Goal: Task Accomplishment & Management: Manage account settings

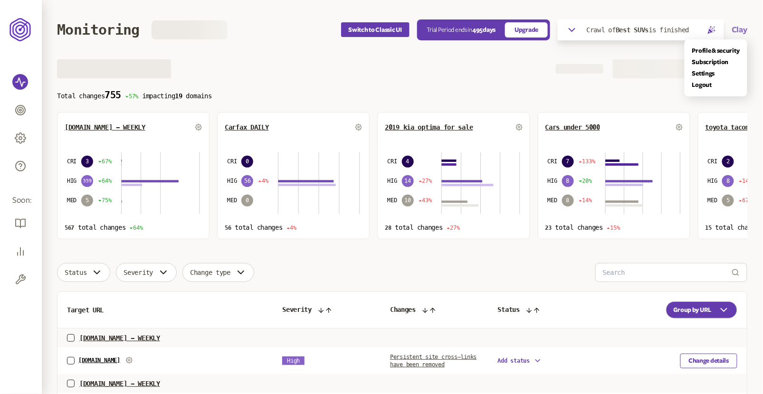
click at [739, 29] on button "Clay" at bounding box center [739, 29] width 16 height 11
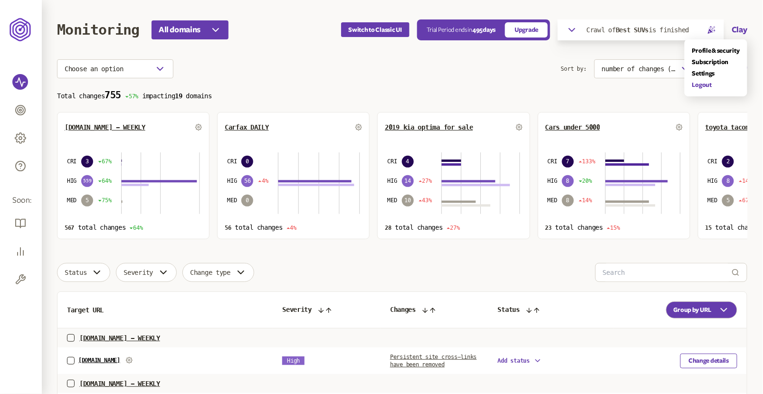
click at [703, 83] on link "Logout" at bounding box center [715, 85] width 47 height 8
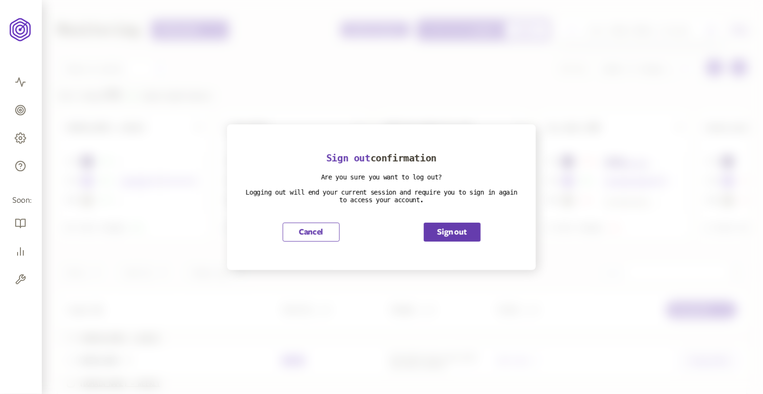
scroll to position [466, 0]
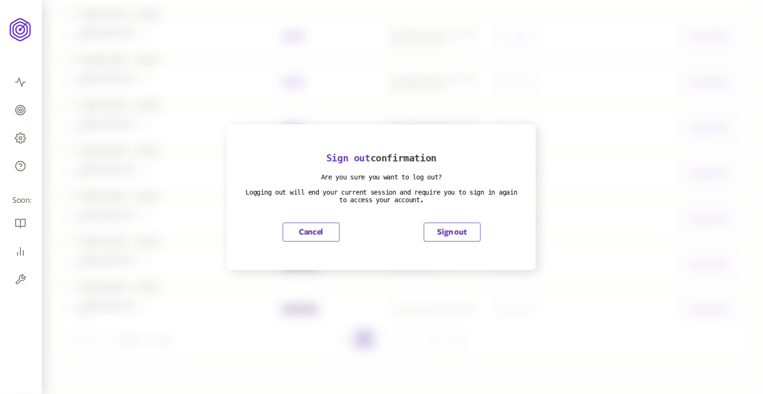
click at [451, 240] on button "Sign out" at bounding box center [452, 232] width 57 height 19
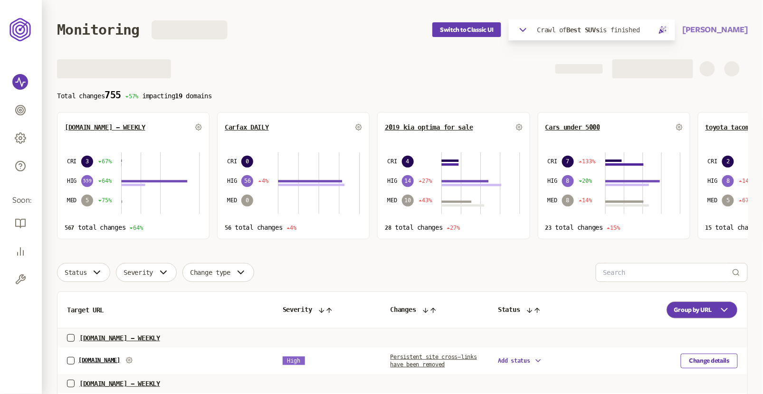
click at [719, 34] on button "[PERSON_NAME]" at bounding box center [714, 29] width 65 height 11
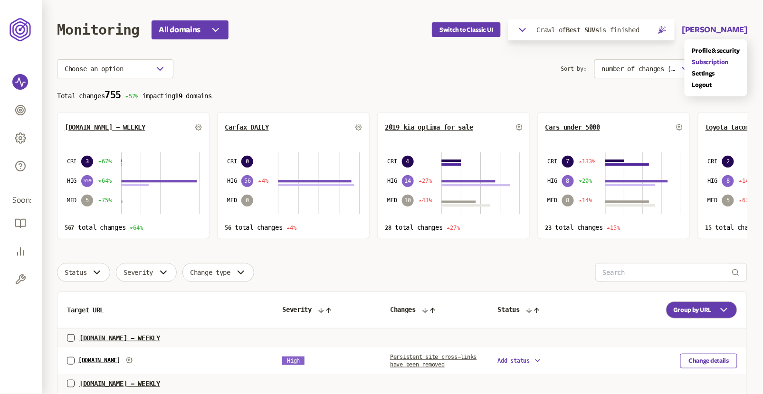
click at [713, 65] on link "Subscription" at bounding box center [715, 62] width 47 height 8
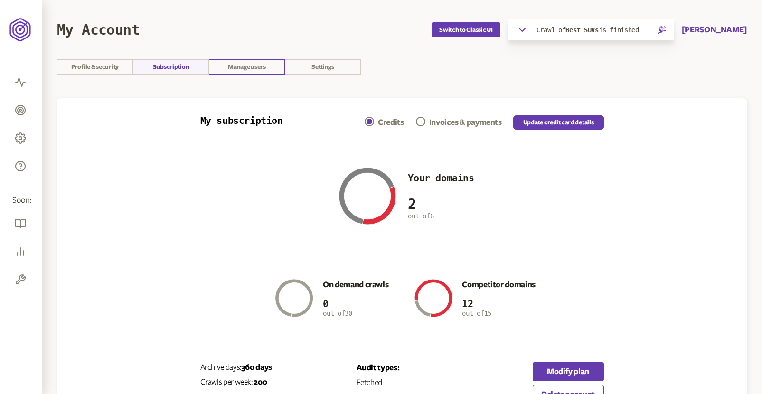
click at [259, 68] on link "Manage users" at bounding box center [247, 66] width 76 height 15
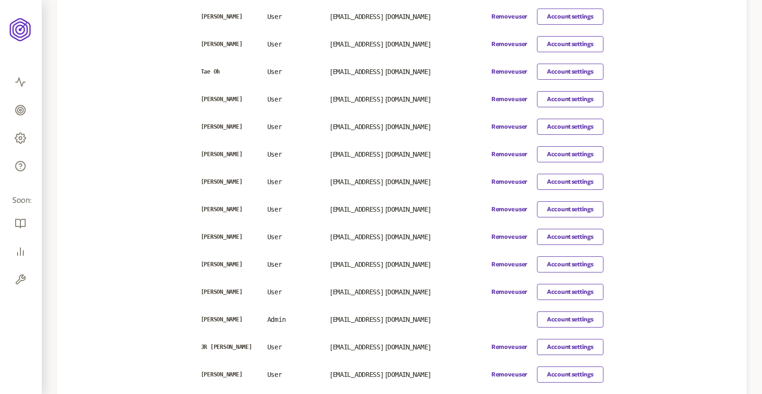
scroll to position [238, 0]
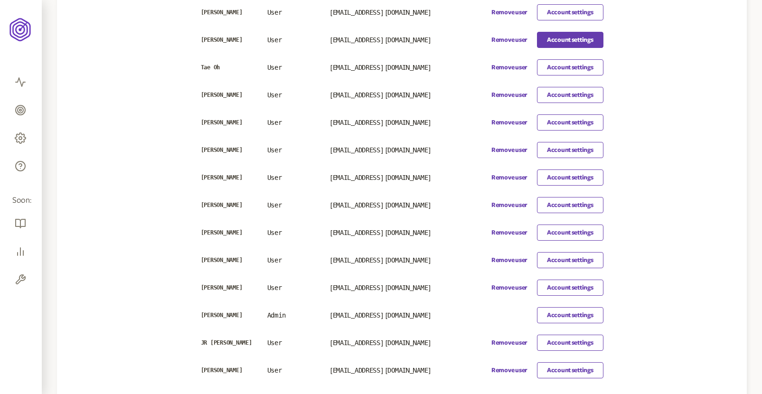
click at [561, 39] on link "Account settings" at bounding box center [570, 40] width 66 height 16
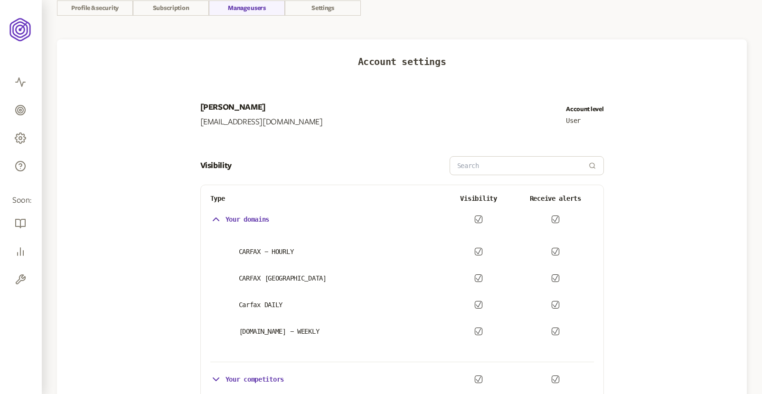
scroll to position [87, 0]
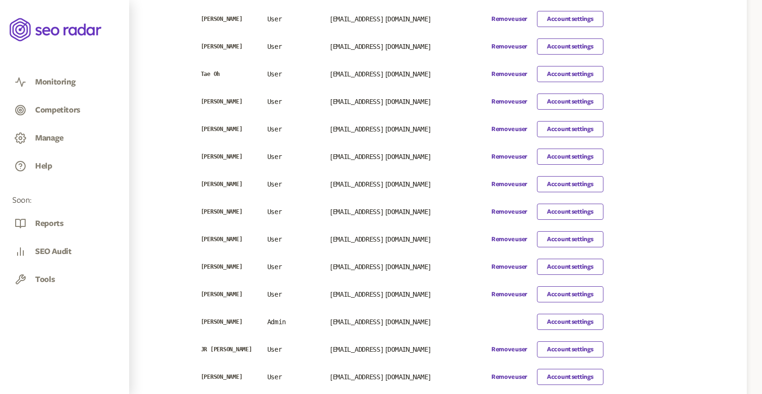
scroll to position [238, 0]
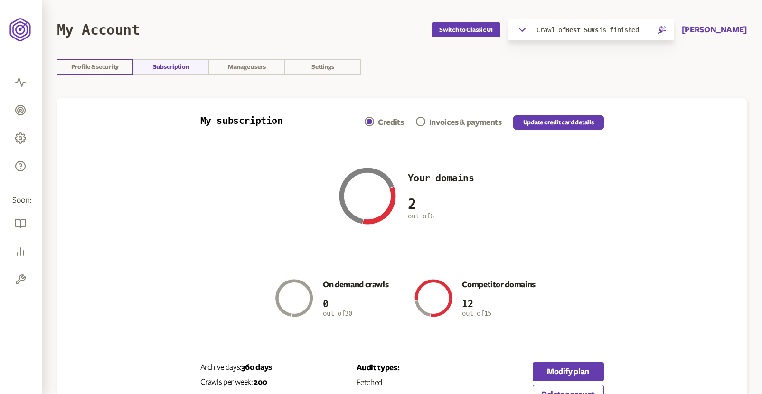
click at [116, 63] on link "Profile & security" at bounding box center [95, 66] width 76 height 15
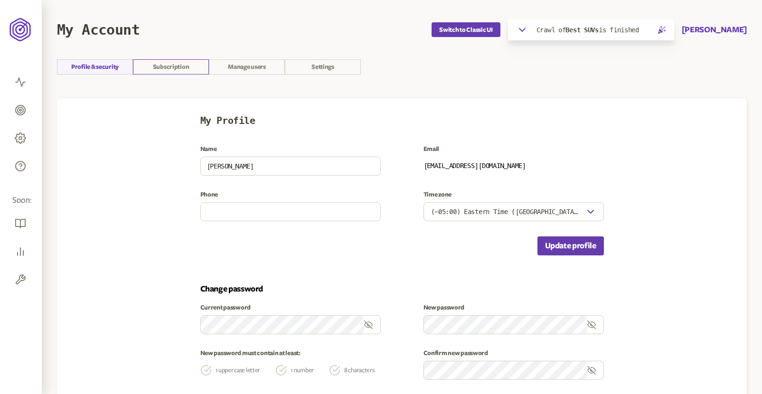
click at [196, 63] on link "Subscription" at bounding box center [171, 66] width 76 height 15
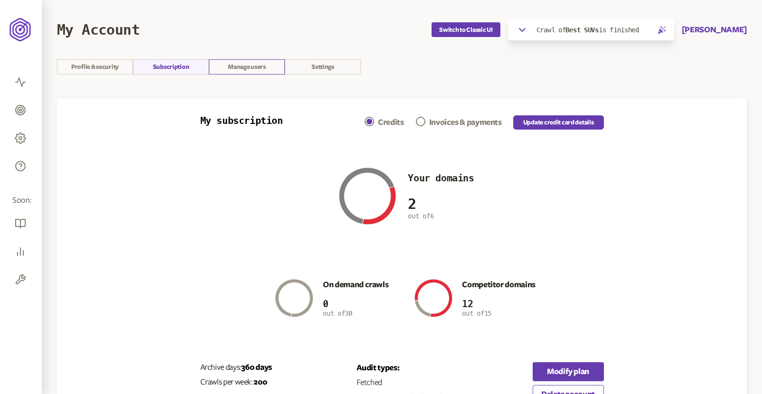
click at [267, 72] on link "Manage users" at bounding box center [247, 66] width 76 height 15
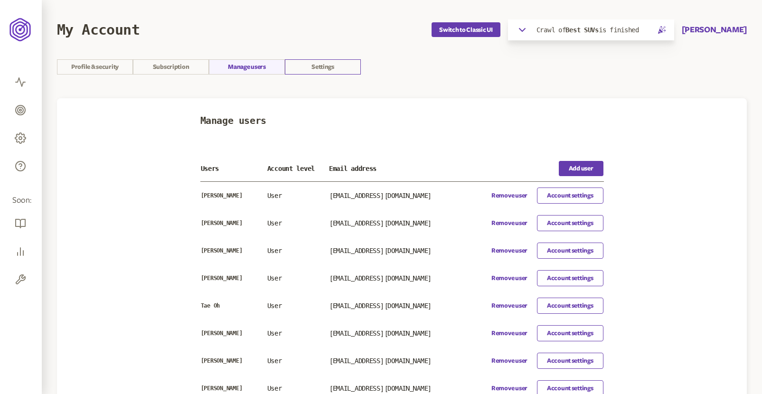
click at [318, 70] on link "Settings" at bounding box center [323, 66] width 76 height 15
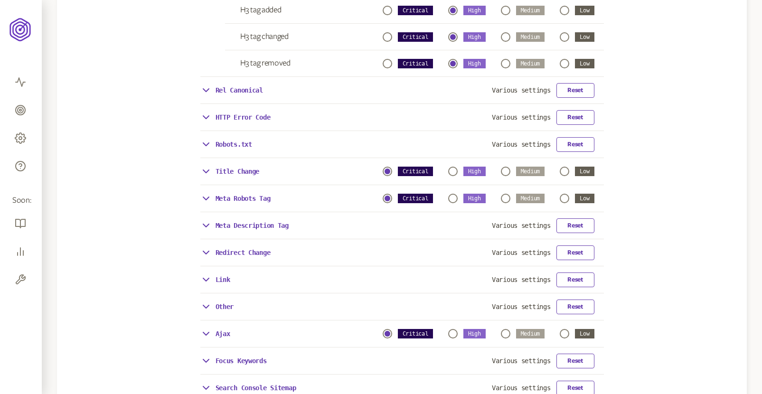
scroll to position [679, 0]
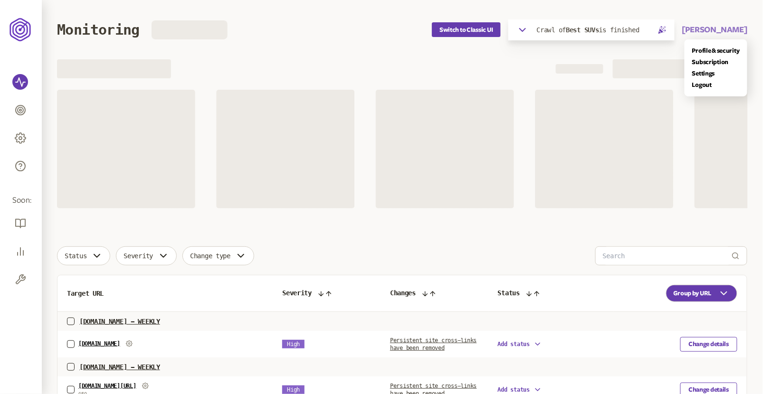
click at [722, 30] on button "Rob McCray" at bounding box center [714, 29] width 65 height 11
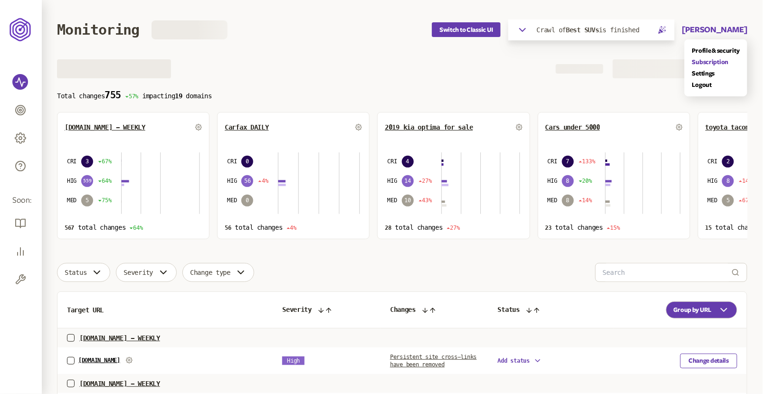
click at [709, 64] on link "Subscription" at bounding box center [715, 62] width 47 height 8
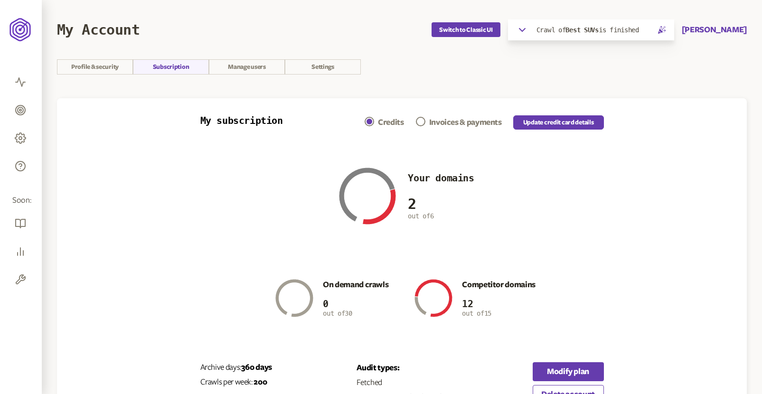
click at [485, 125] on div "Invoices & payments" at bounding box center [465, 122] width 73 height 11
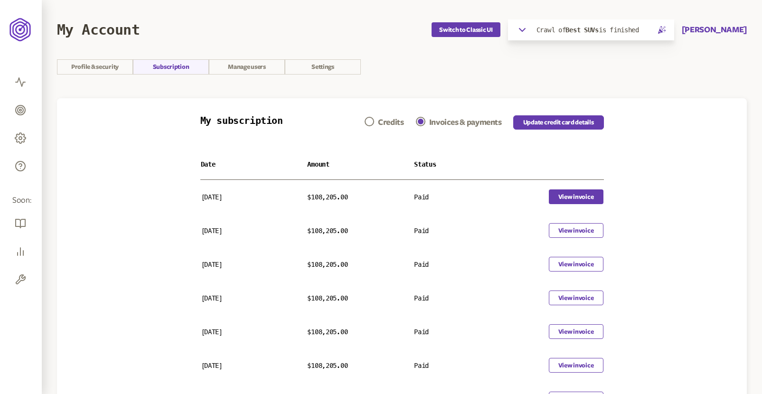
click at [563, 199] on button "View invoice" at bounding box center [576, 196] width 55 height 15
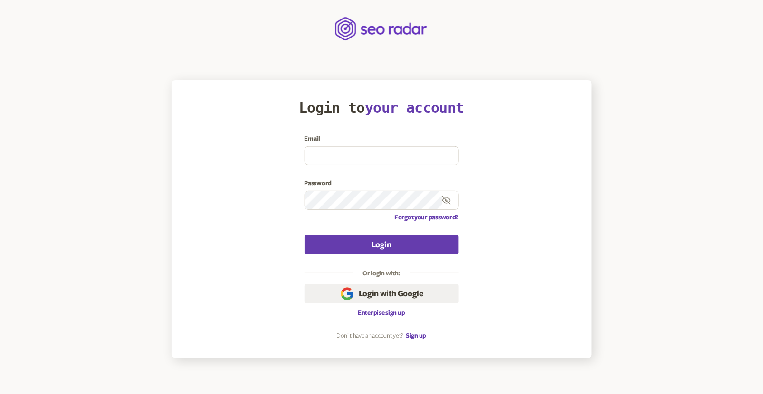
click at [531, 50] on main "Login to your account Email Password Forgot your password? Login Or login with:…" at bounding box center [381, 179] width 763 height 359
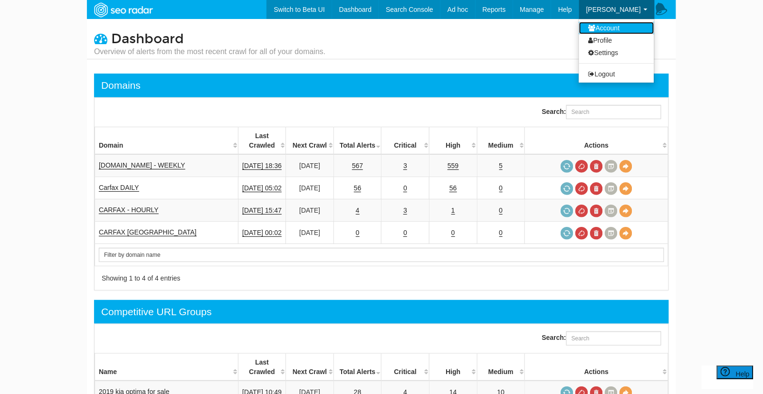
click at [613, 29] on link "Account" at bounding box center [616, 28] width 75 height 12
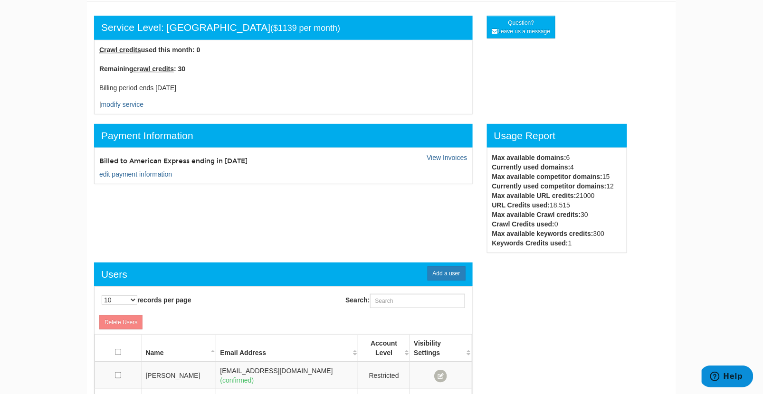
scroll to position [64, 0]
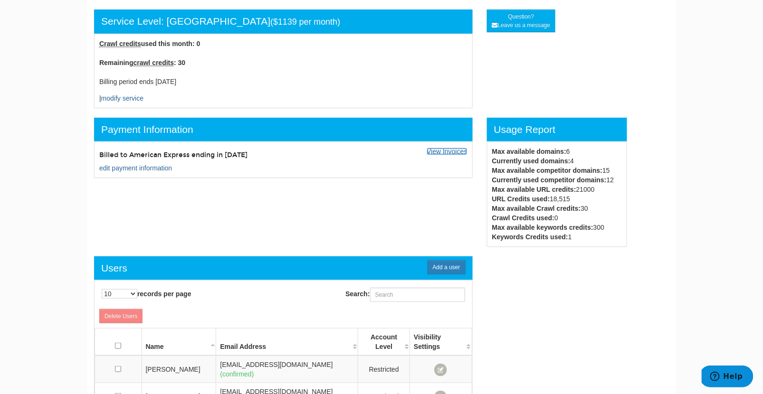
click at [456, 151] on link "View Invoices" at bounding box center [446, 152] width 40 height 8
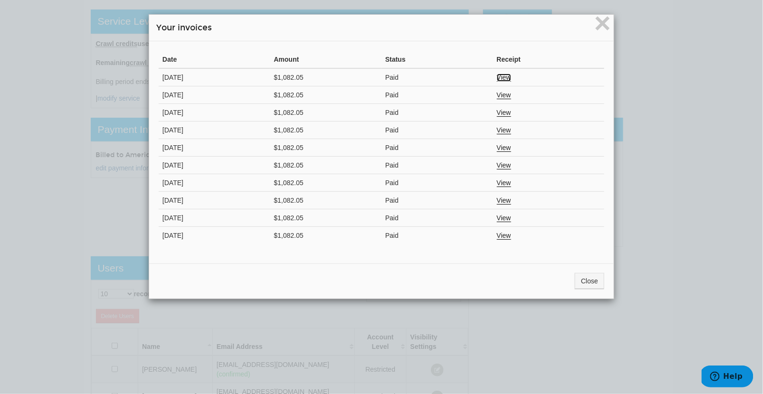
click at [506, 79] on link "View" at bounding box center [504, 78] width 14 height 8
click at [603, 27] on span "×" at bounding box center [602, 23] width 17 height 32
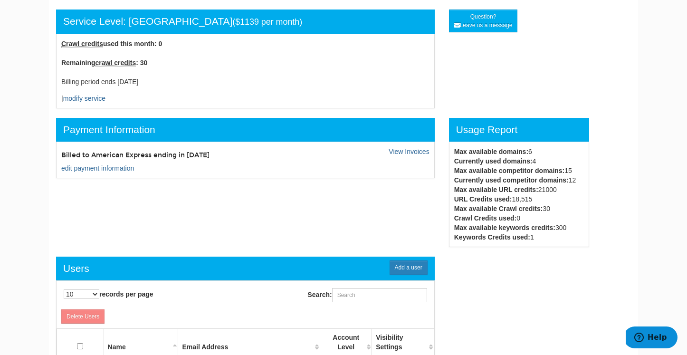
scroll to position [38, 0]
